Goal: Register for event/course

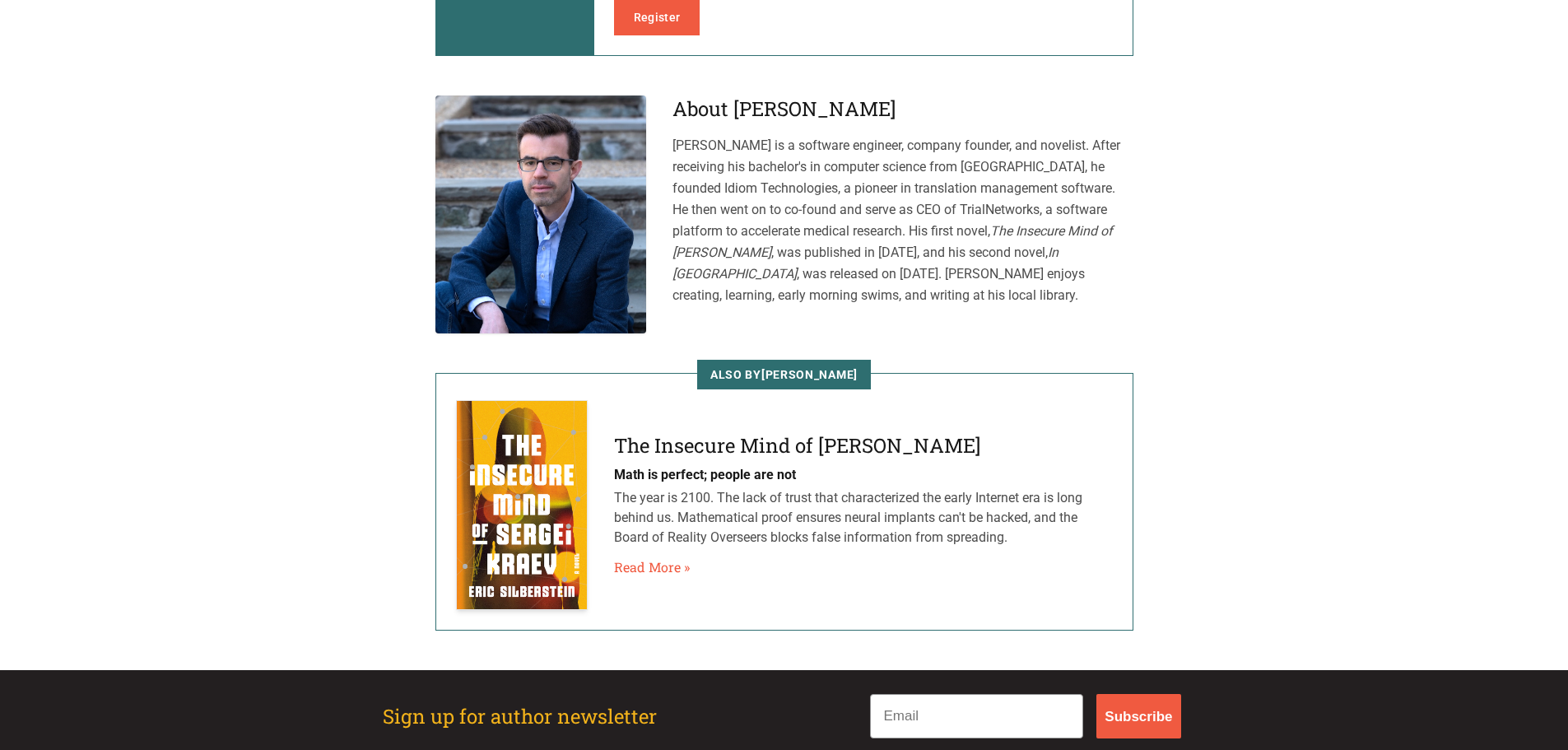
scroll to position [857, 0]
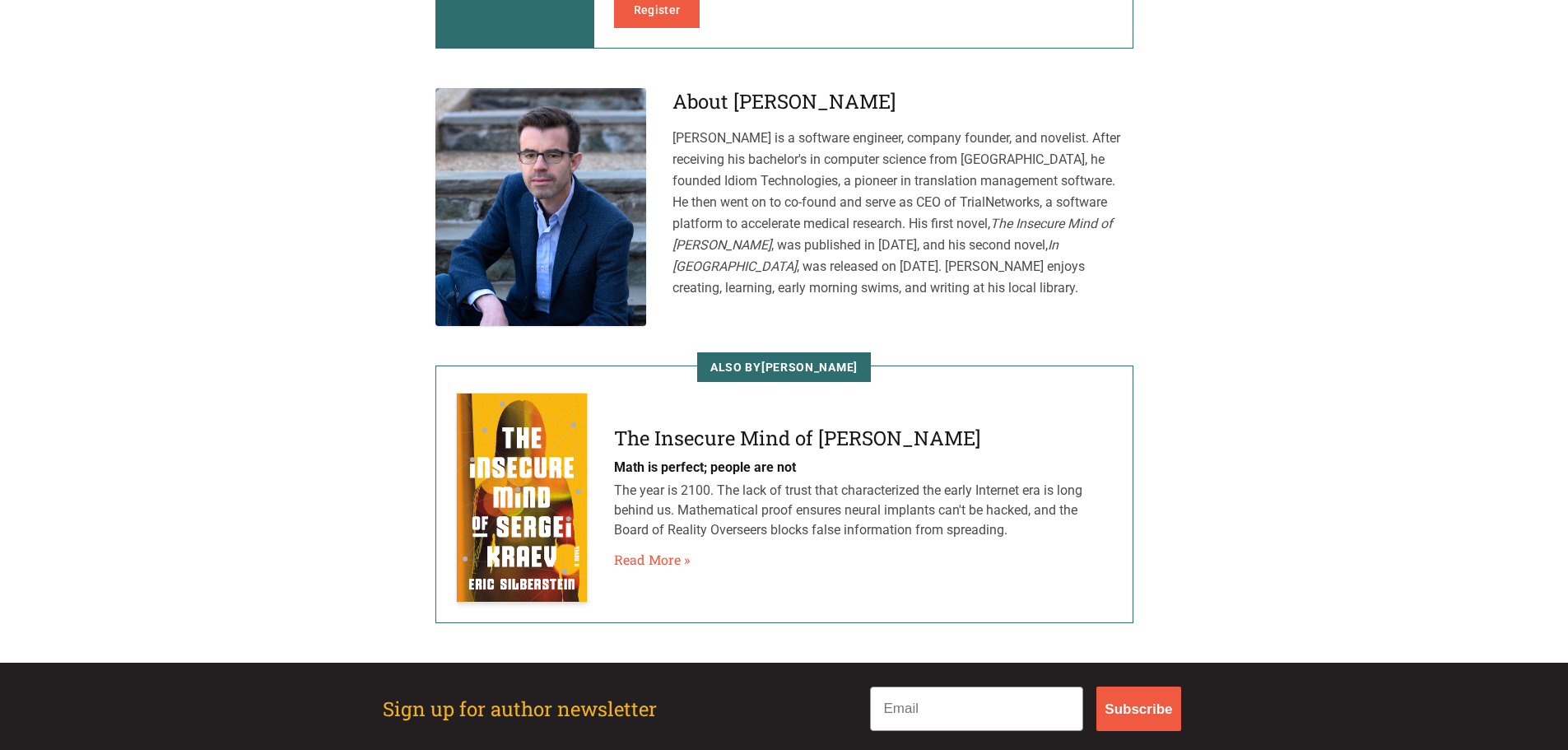
click at [818, 425] on h4 "The Insecure Mind of [PERSON_NAME]" at bounding box center [864, 438] width 499 height 26
click at [647, 550] on link "Read More »" at bounding box center [652, 559] width 76 height 20
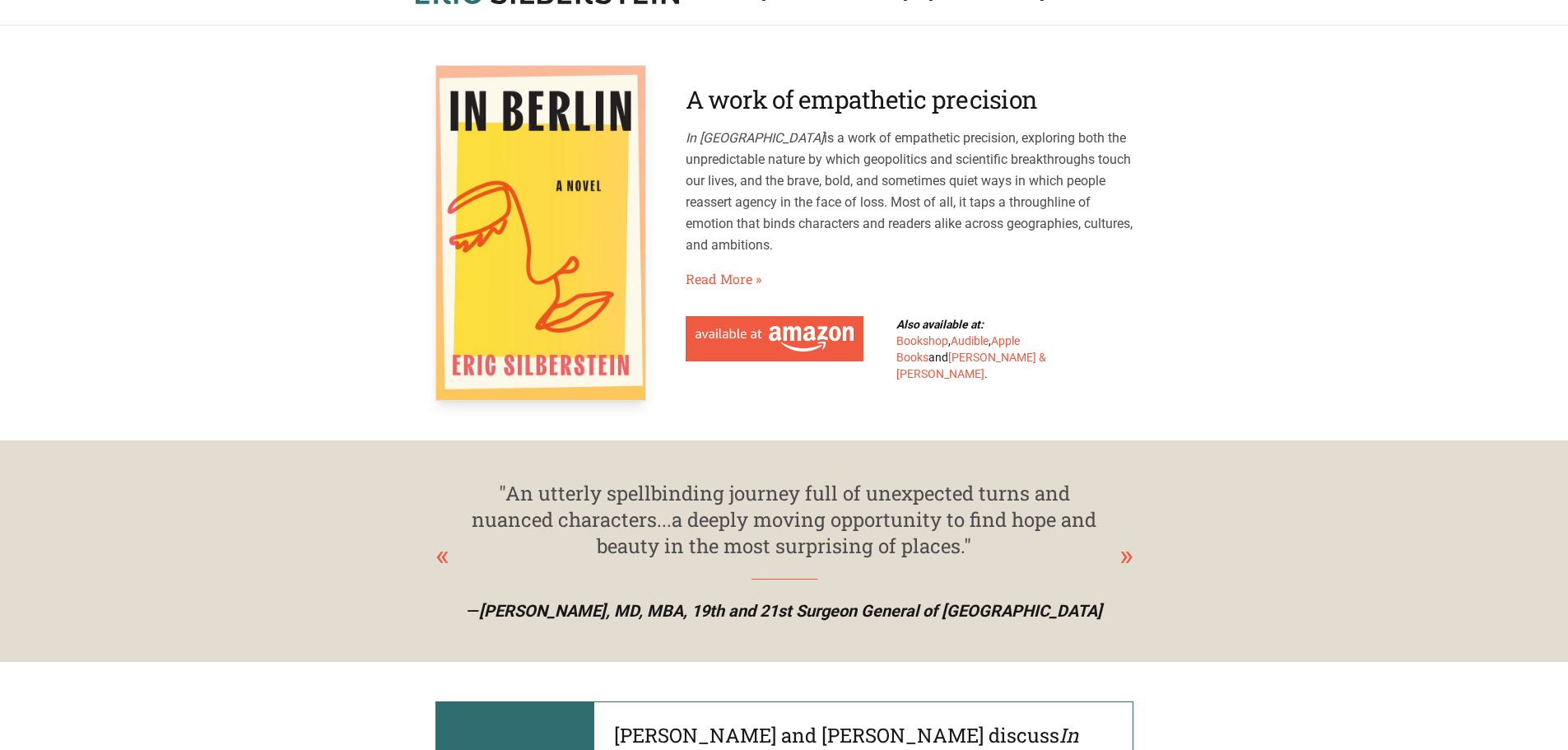
scroll to position [0, 0]
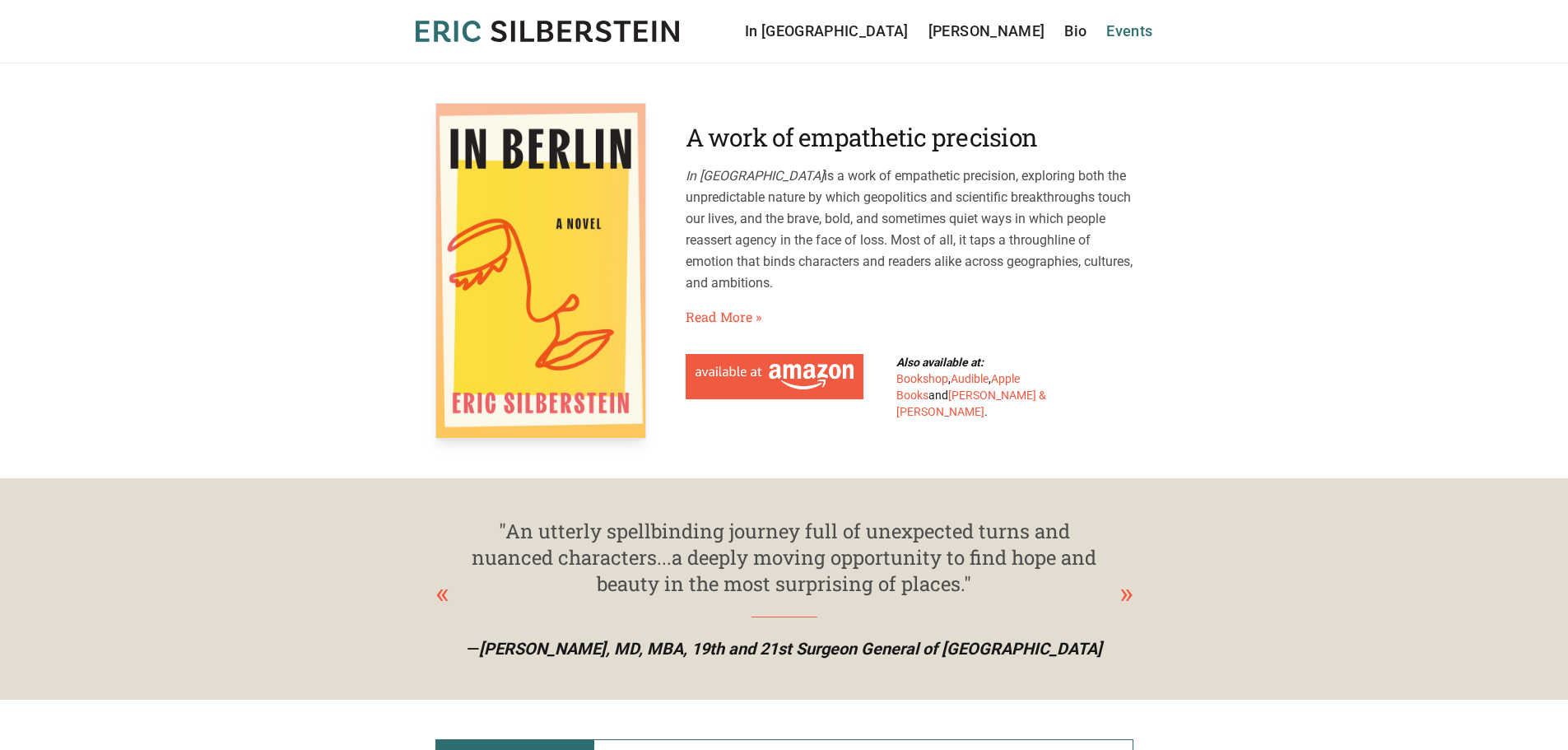
click at [1134, 25] on link "Events" at bounding box center [1129, 31] width 46 height 23
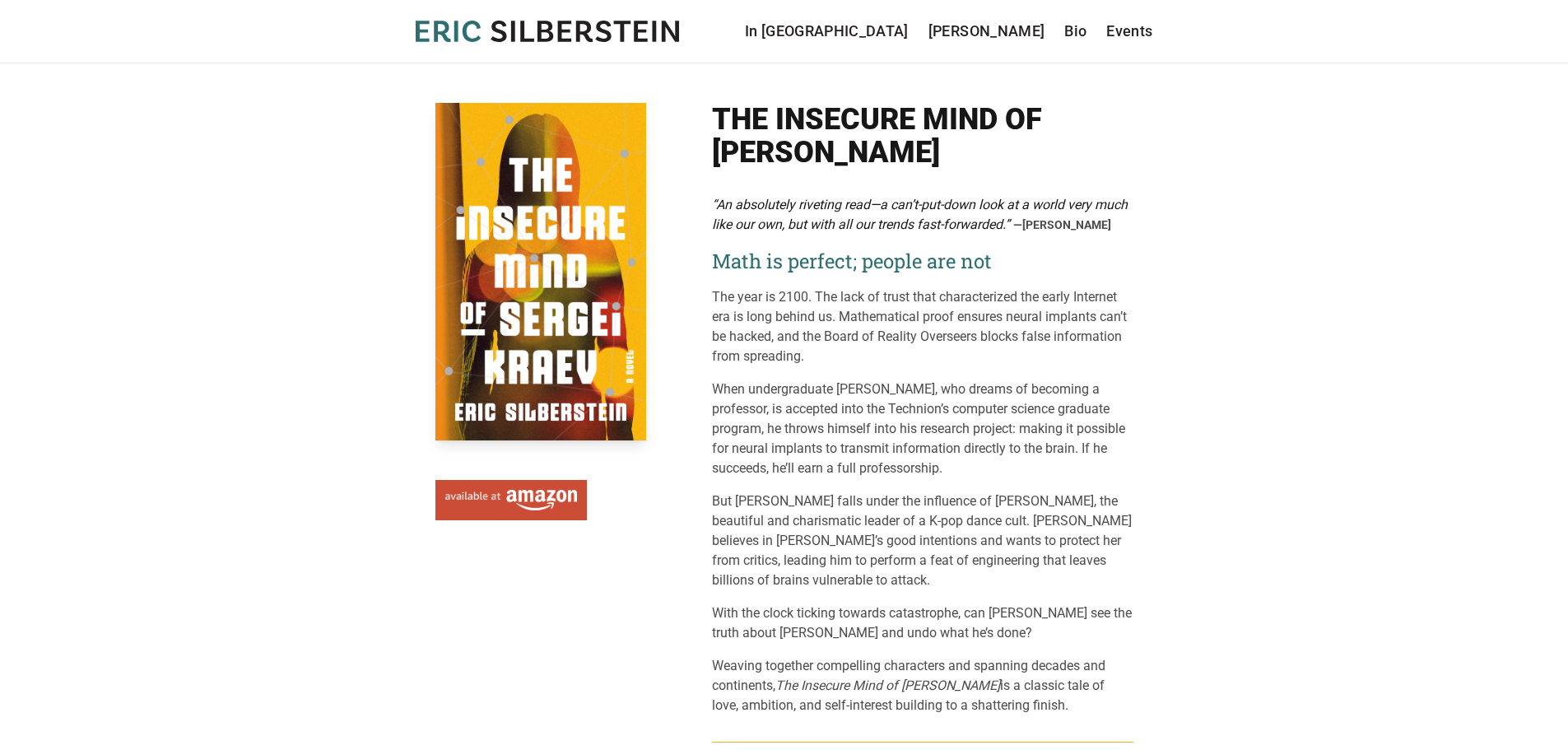
click at [530, 490] on img at bounding box center [511, 500] width 132 height 21
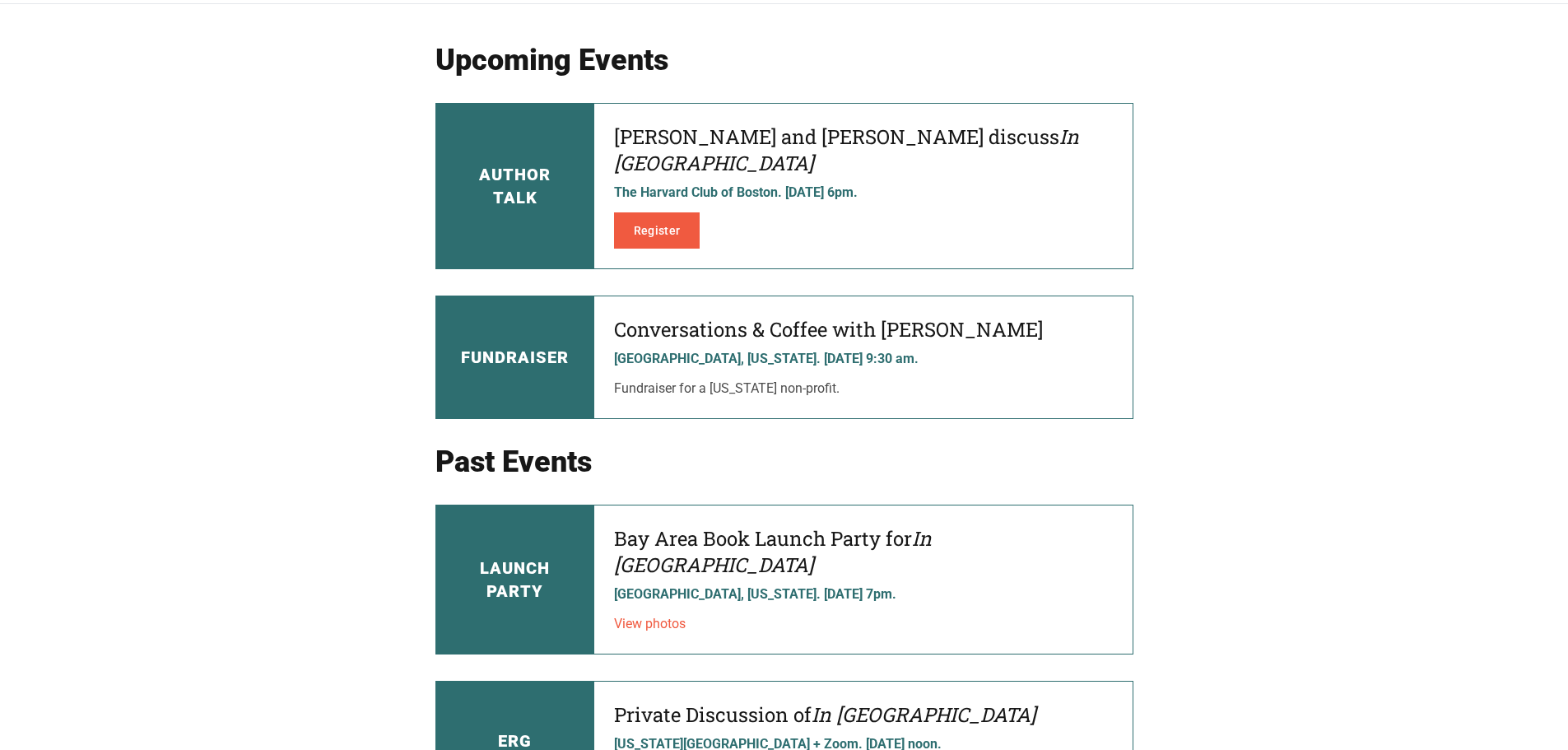
scroll to position [52, 0]
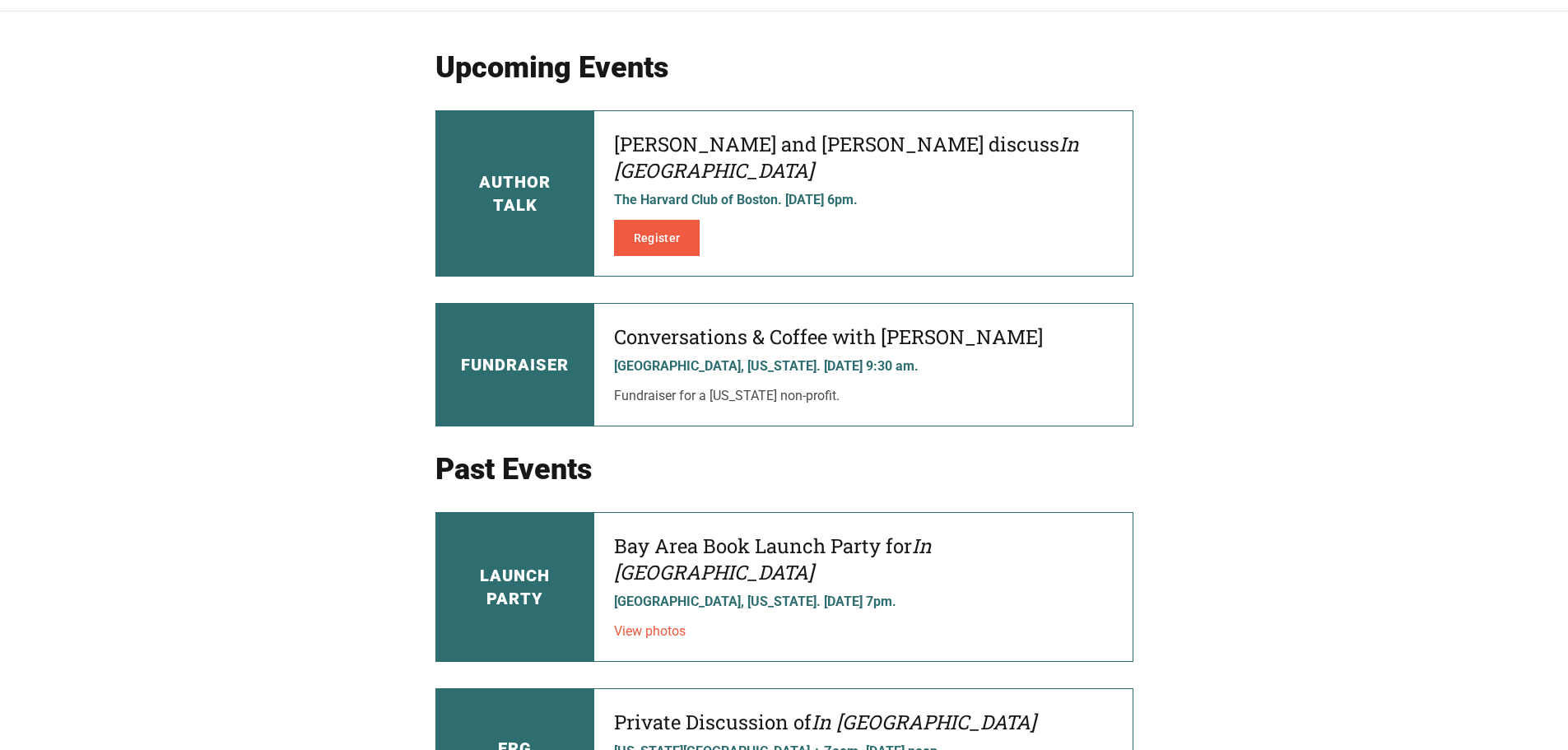
click at [862, 153] on h4 "Eric Silberstein and Lucy Pérez discuss In Berlin" at bounding box center [864, 157] width 499 height 53
click at [882, 190] on p "The Harvard Club of Boston. September 16, 2025 @ 6pm." at bounding box center [864, 199] width 499 height 20
click at [667, 220] on link "Register" at bounding box center [658, 238] width 87 height 36
click at [563, 351] on div "Fundraiser" at bounding box center [515, 365] width 158 height 122
click at [805, 356] on p "Needham, Massachusetts. November 5, 2025 @ 9:30 am." at bounding box center [864, 366] width 499 height 20
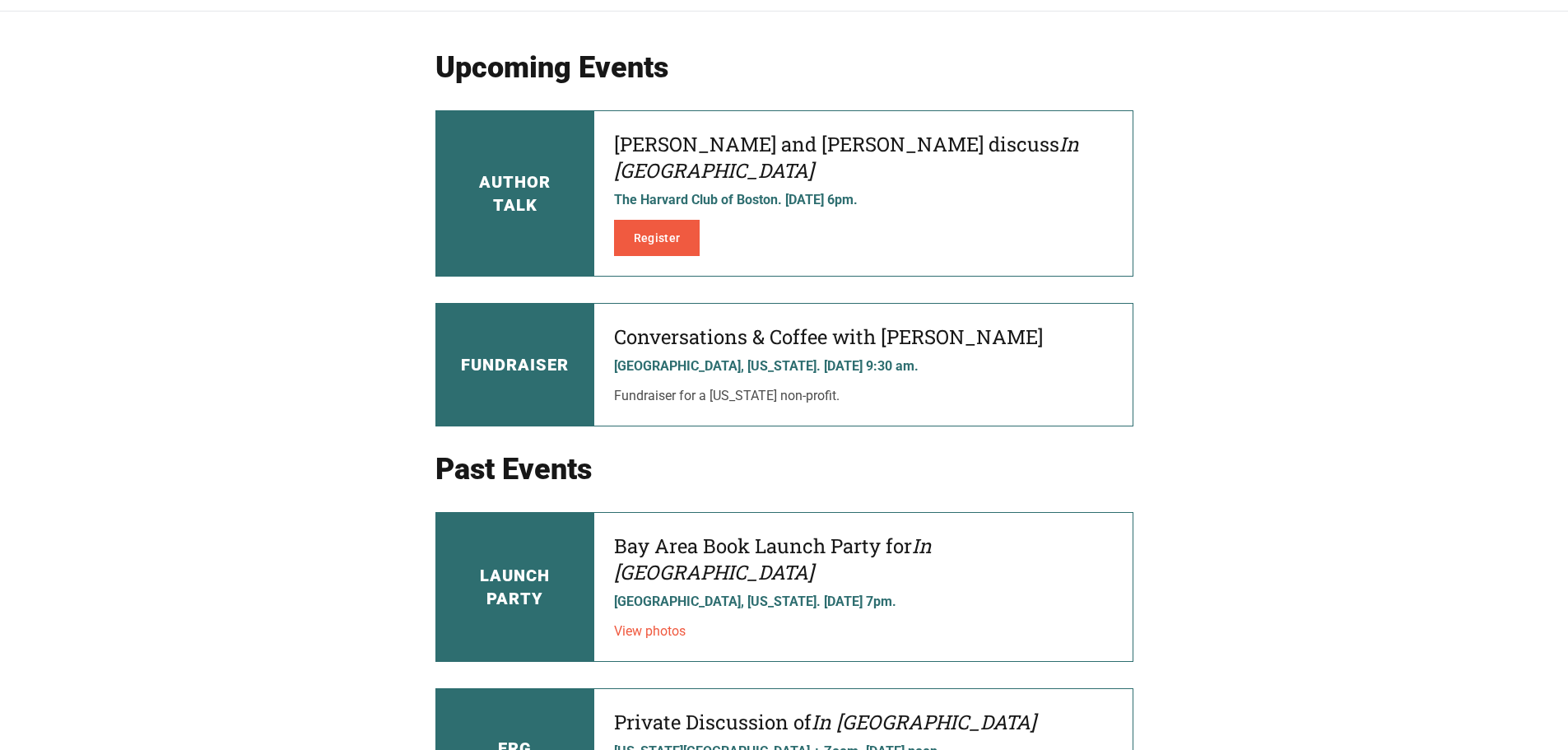
click at [807, 356] on p "Needham, Massachusetts. November 5, 2025 @ 9:30 am." at bounding box center [864, 366] width 499 height 20
click at [702, 356] on p "Needham, Massachusetts. November 5, 2025 @ 9:30 am." at bounding box center [864, 366] width 499 height 20
click at [692, 386] on p "Fundraiser for a Massachusetts non-profit." at bounding box center [864, 395] width 499 height 20
drag, startPoint x: 560, startPoint y: 344, endPoint x: 652, endPoint y: 305, distance: 99.9
click at [562, 353] on h3 "Fundraiser" at bounding box center [514, 364] width 108 height 23
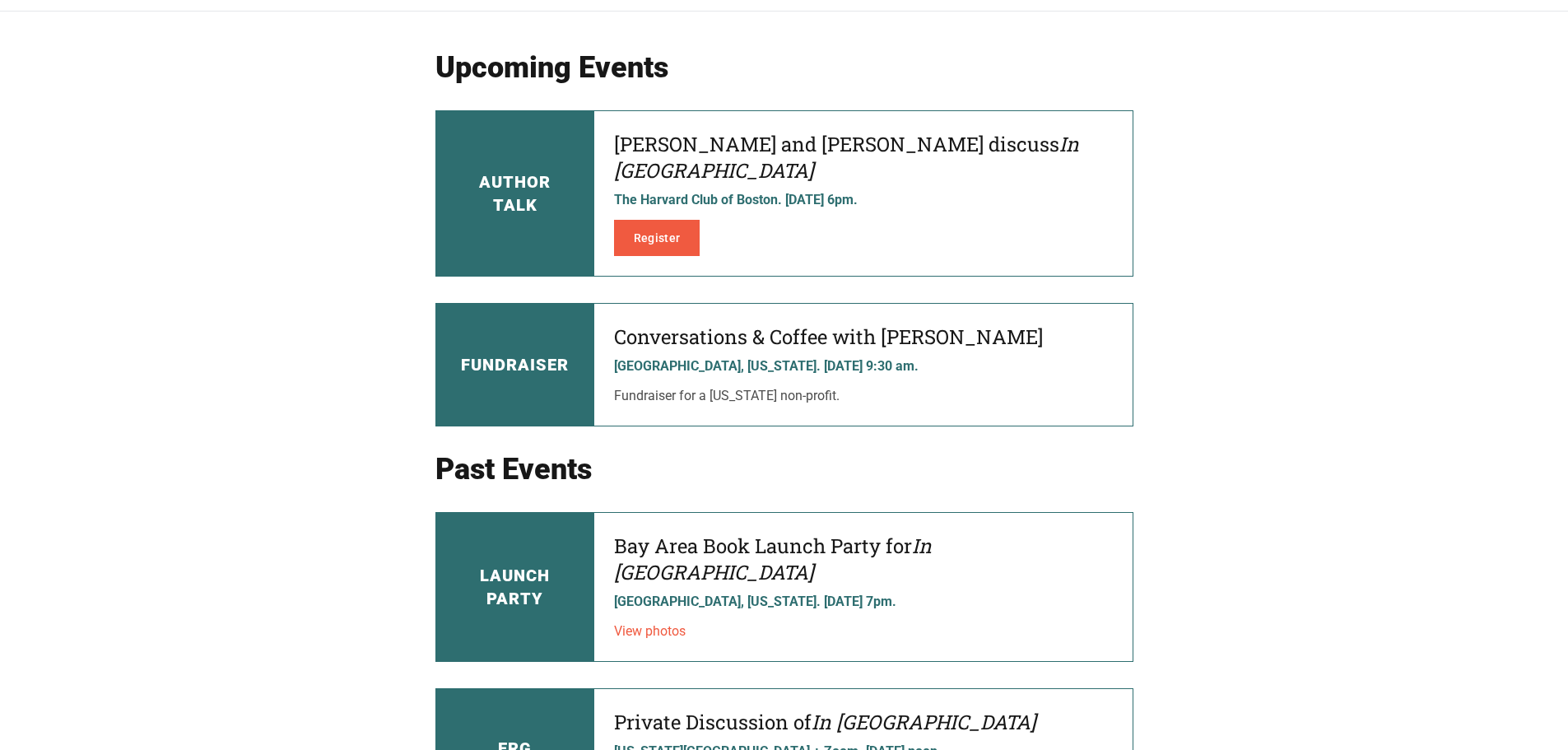
click at [703, 304] on div "Conversations & Coffee with Eric Silberstein Needham, Massachusetts. November 5…" at bounding box center [863, 365] width 538 height 122
click at [583, 321] on div "Fundraiser" at bounding box center [515, 365] width 158 height 122
click at [584, 318] on div "Fundraiser" at bounding box center [515, 365] width 158 height 122
click at [697, 304] on div "Conversations & Coffee with Eric Silberstein Needham, Massachusetts. November 5…" at bounding box center [863, 365] width 538 height 122
click at [668, 623] on link "View photos" at bounding box center [650, 630] width 71 height 15
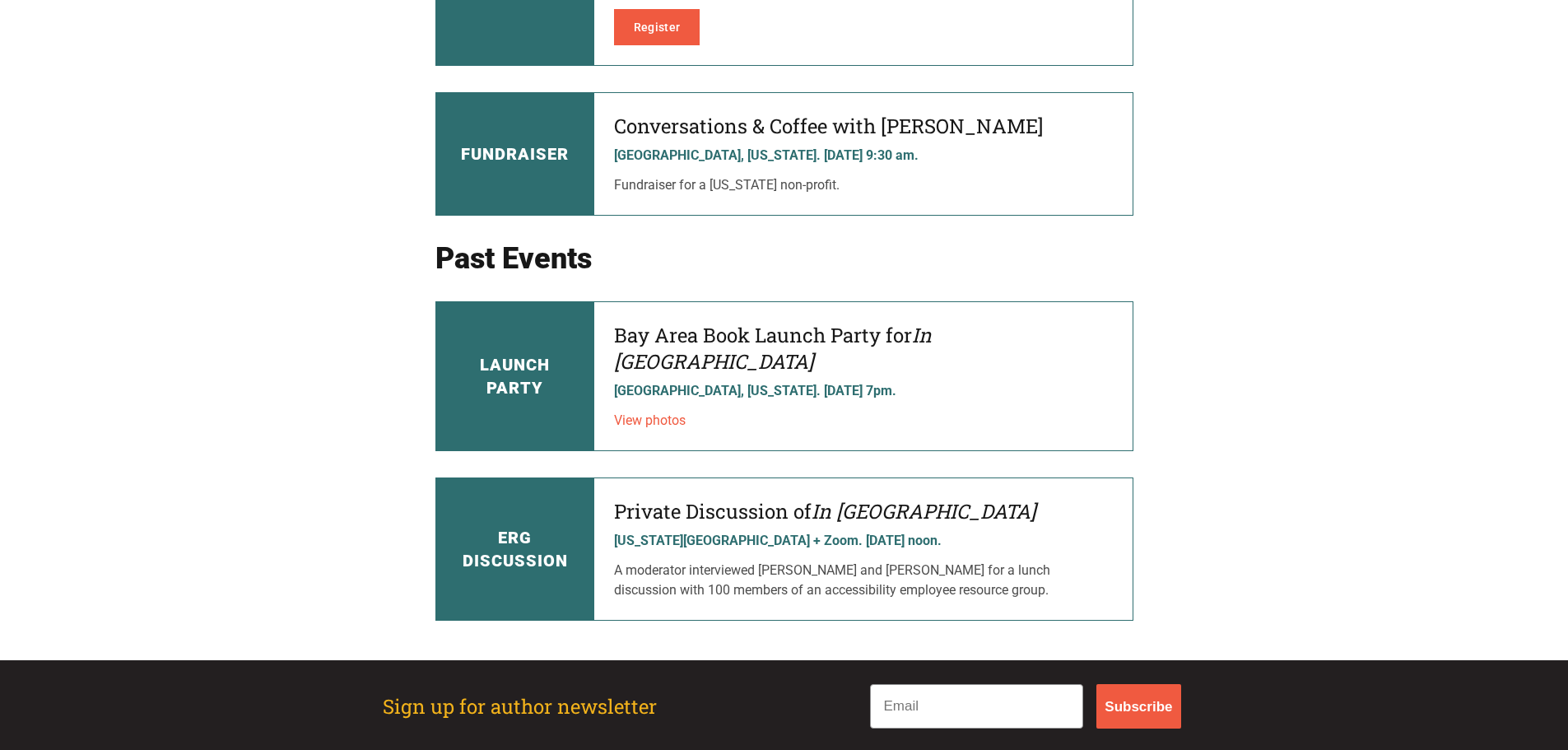
scroll to position [263, 0]
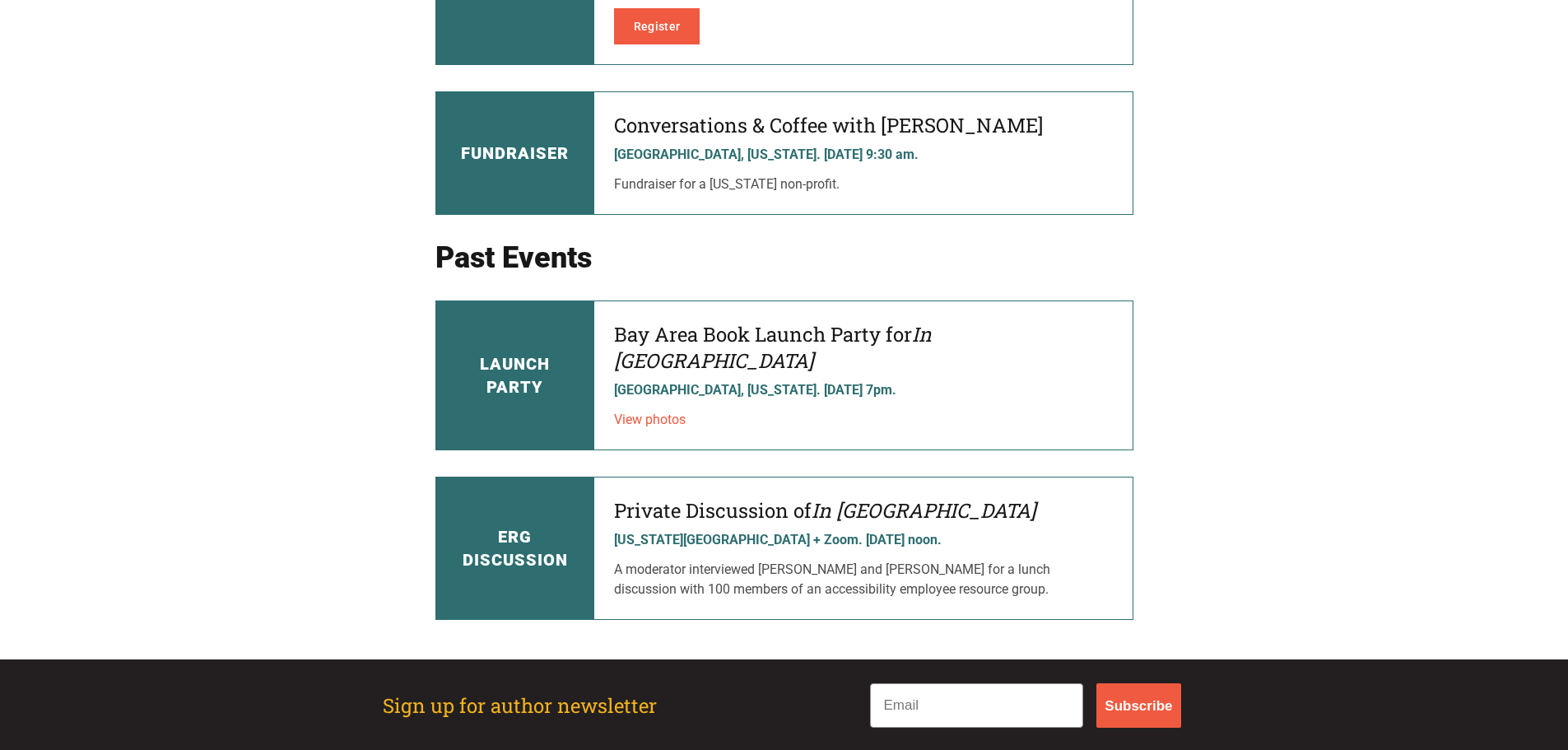
drag, startPoint x: 495, startPoint y: 498, endPoint x: 618, endPoint y: 486, distance: 123.6
click at [496, 525] on h3 "ERG Discussion" at bounding box center [515, 548] width 105 height 46
click at [697, 497] on h4 "Private Discussion of In Berlin" at bounding box center [864, 510] width 499 height 26
click at [721, 497] on h4 "Private Discussion of In Berlin" at bounding box center [864, 510] width 499 height 26
click at [718, 497] on h4 "Private Discussion of In Berlin" at bounding box center [864, 510] width 499 height 26
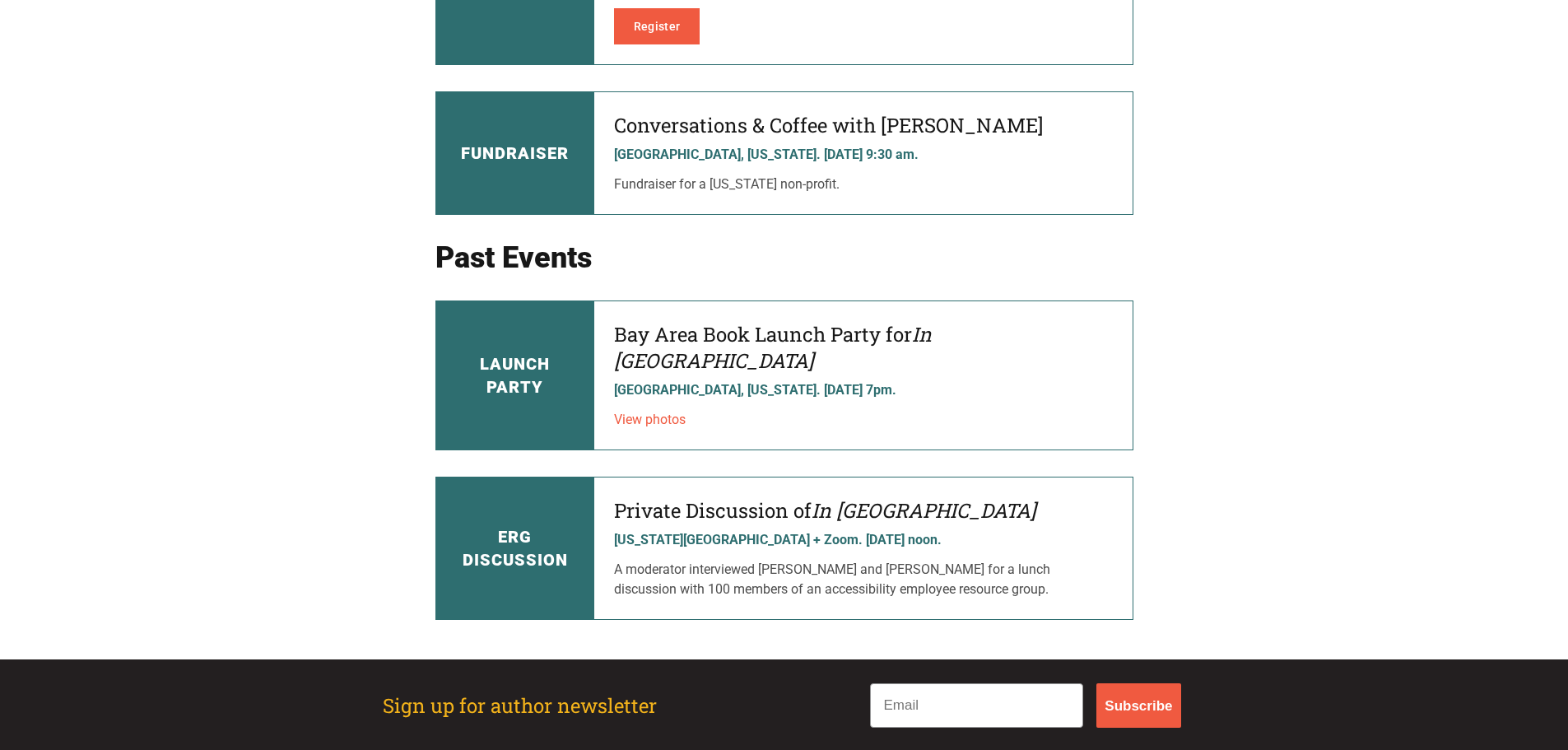
click at [890, 478] on div "Private Discussion of In Berlin California Bay Area + Zoom. September 2, 2025 @…" at bounding box center [863, 548] width 538 height 142
click at [548, 525] on h3 "ERG Discussion" at bounding box center [515, 548] width 105 height 46
drag, startPoint x: 528, startPoint y: 483, endPoint x: 621, endPoint y: 473, distance: 93.5
click at [529, 525] on h3 "ERG Discussion" at bounding box center [515, 548] width 105 height 46
click at [706, 497] on h4 "Private Discussion of In Berlin" at bounding box center [864, 510] width 499 height 26
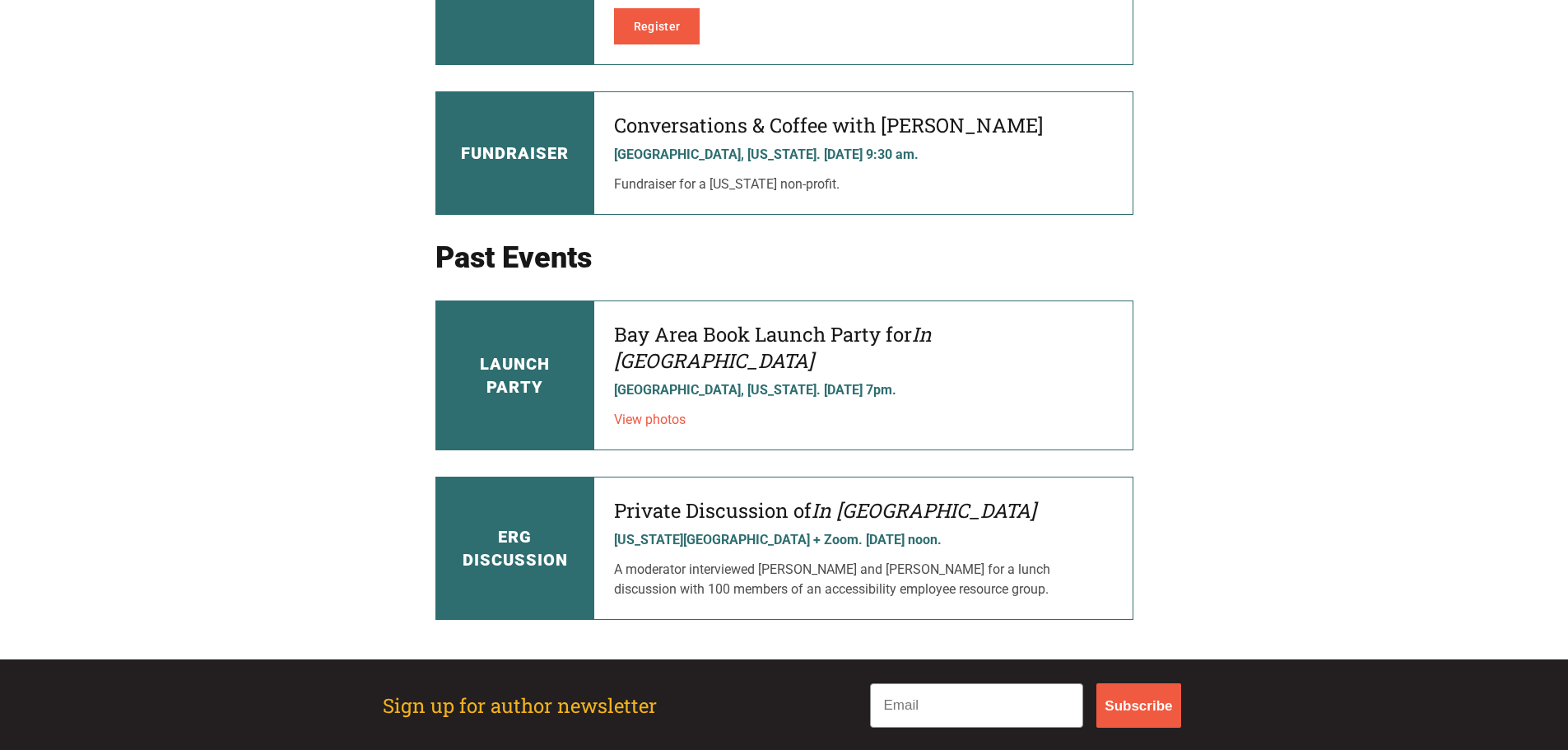
scroll to position [285, 0]
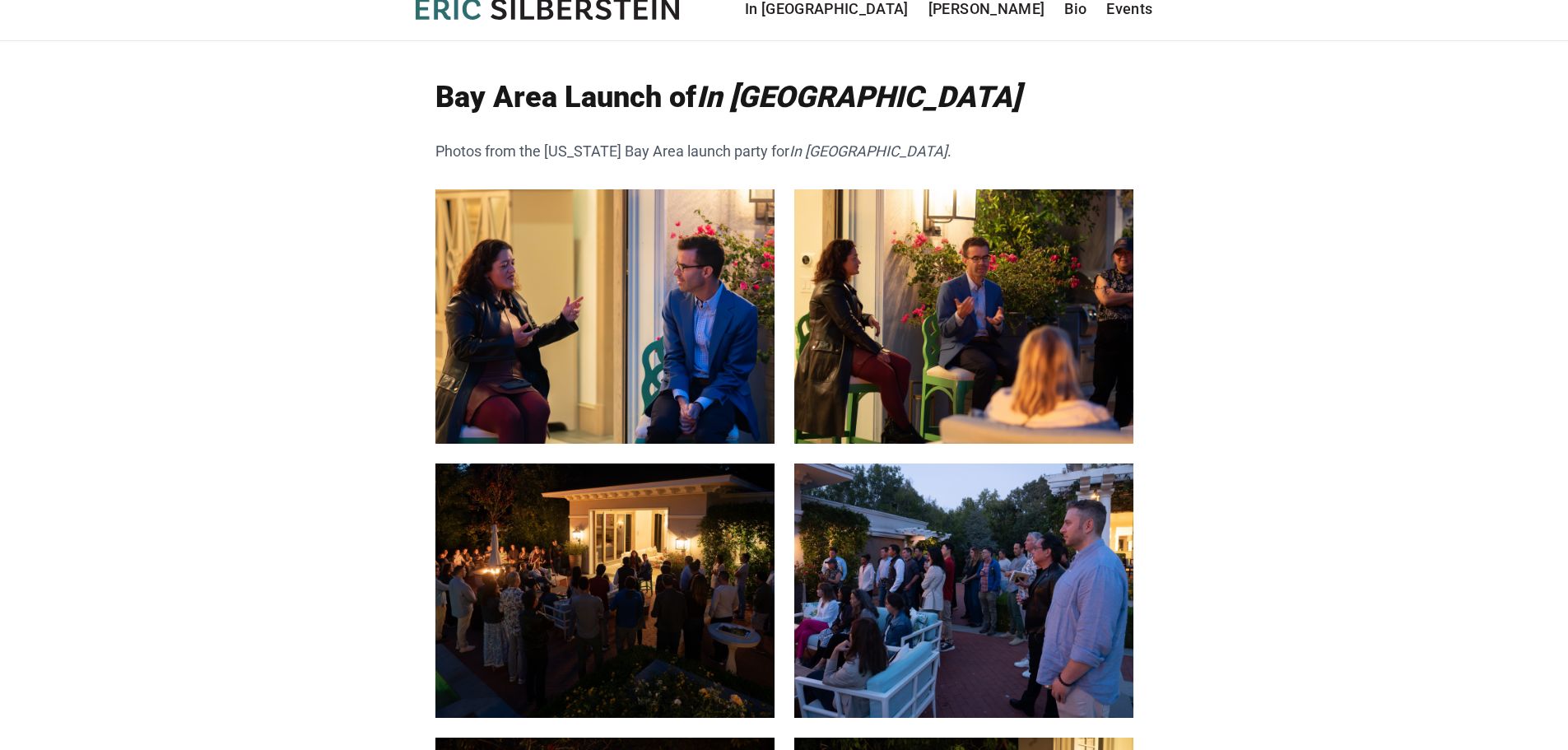
scroll to position [15, 0]
